Goal: Information Seeking & Learning: Learn about a topic

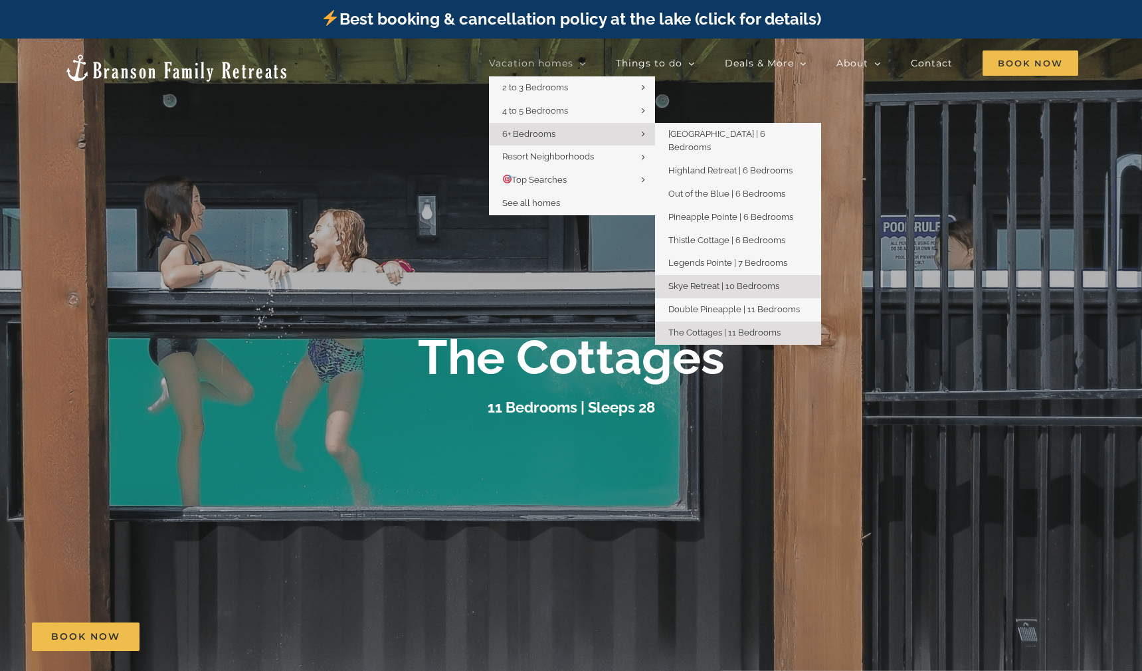
click at [699, 281] on span "Skye Retreat | 10 Bedrooms" at bounding box center [723, 286] width 111 height 10
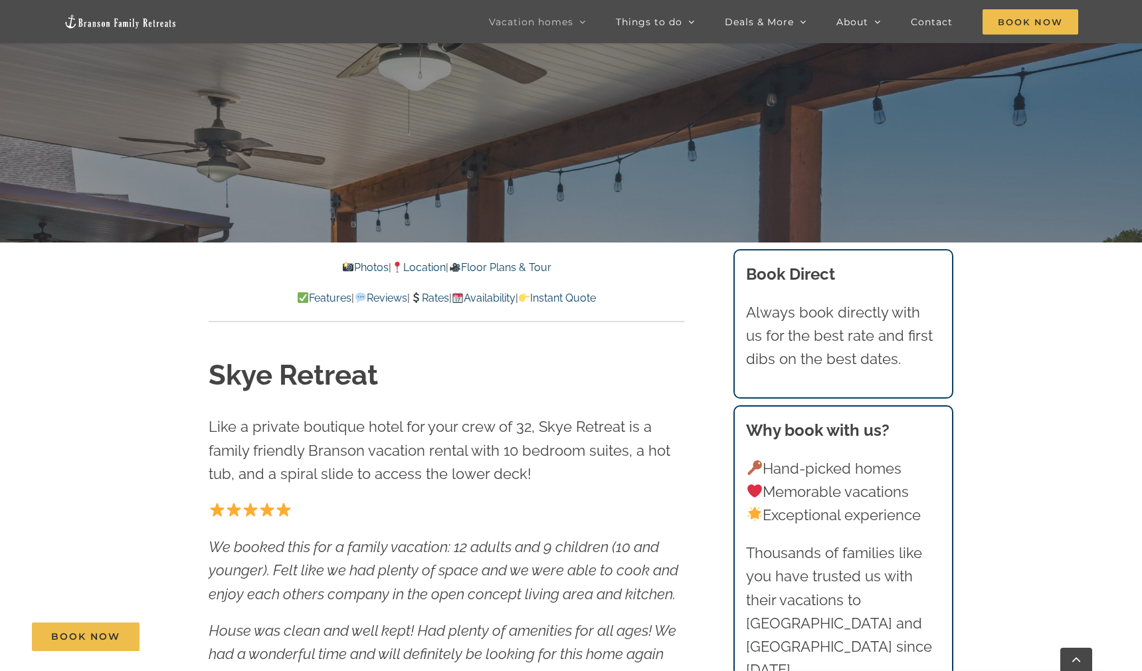
scroll to position [468, 0]
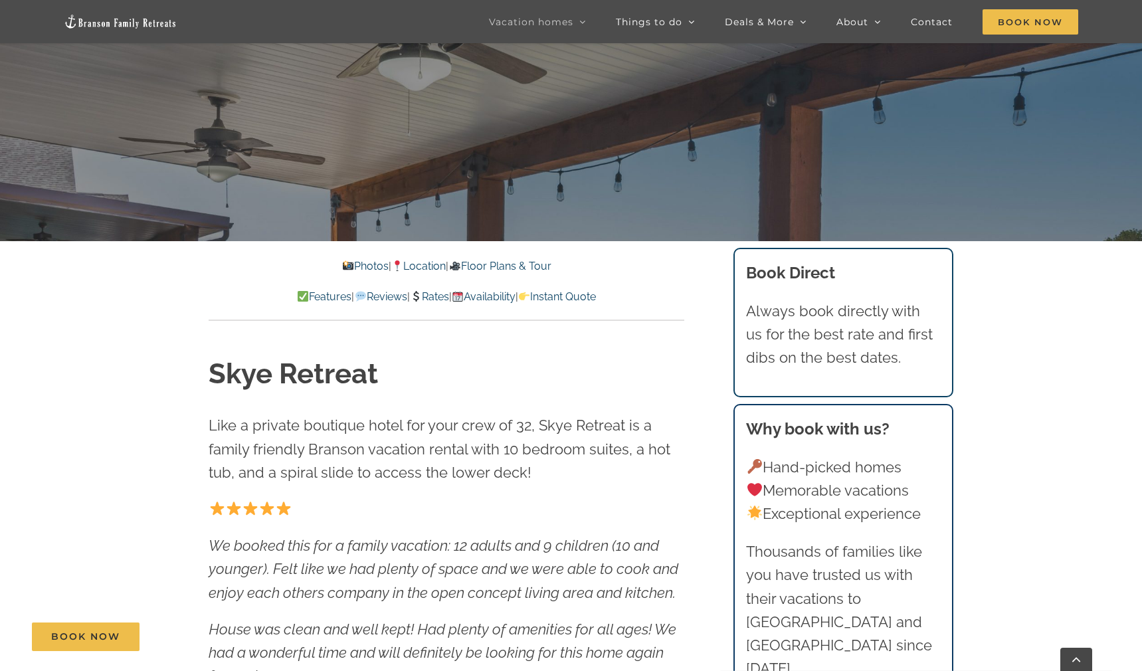
click at [425, 299] on link "Rates" at bounding box center [429, 296] width 39 height 13
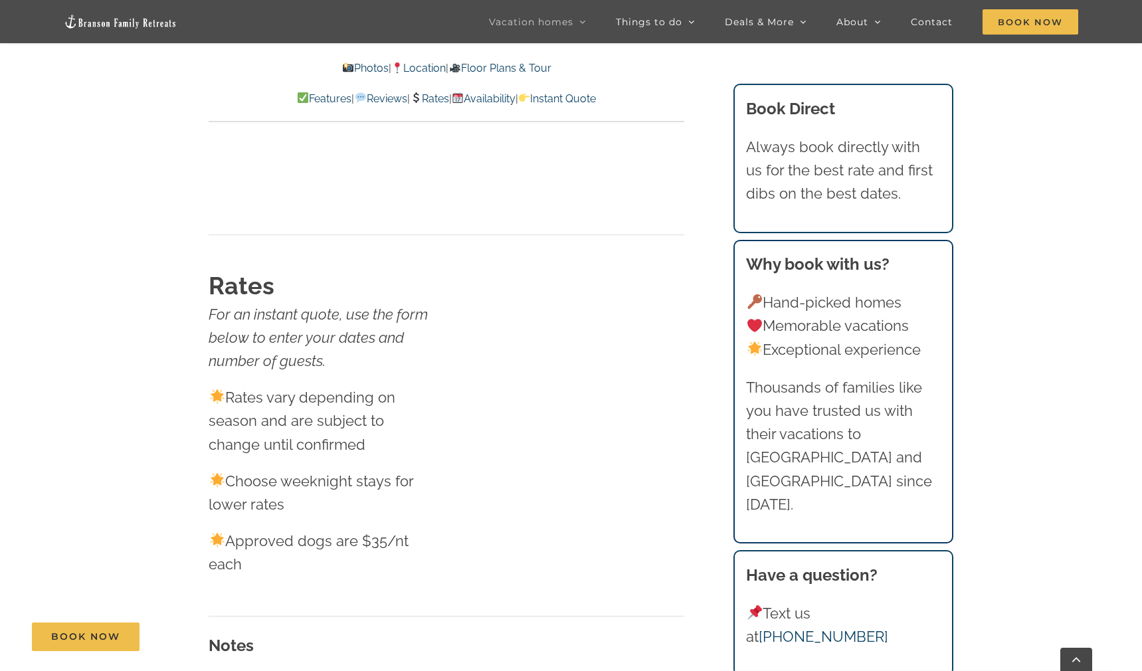
scroll to position [7968, 0]
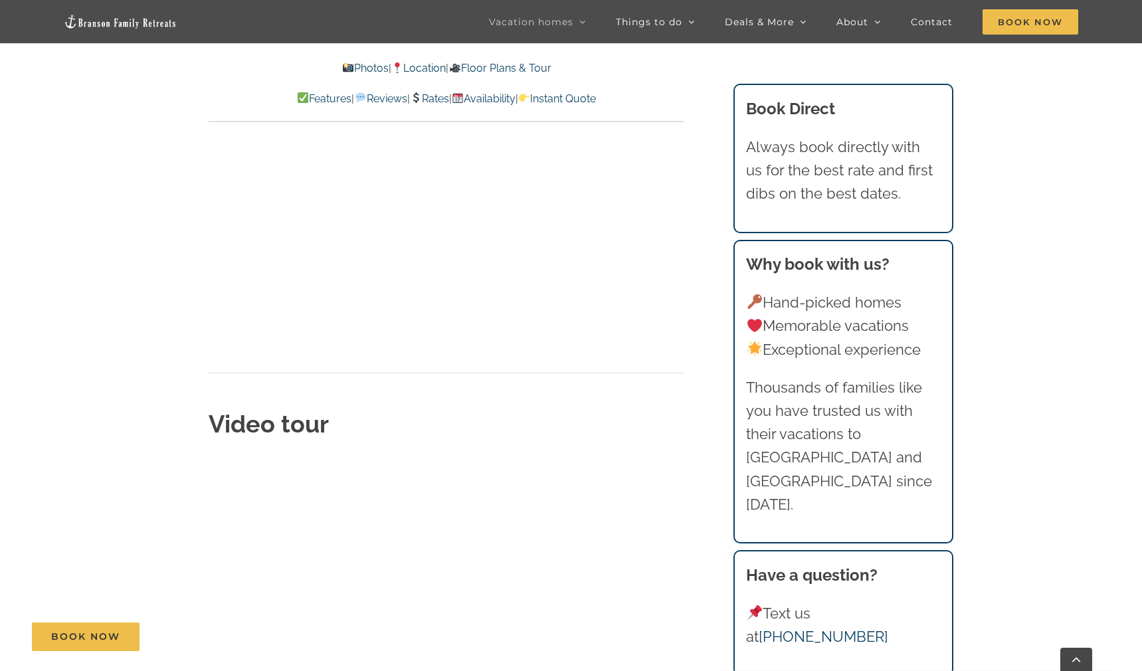
scroll to position [4511, 0]
